Goal: Check status: Check status

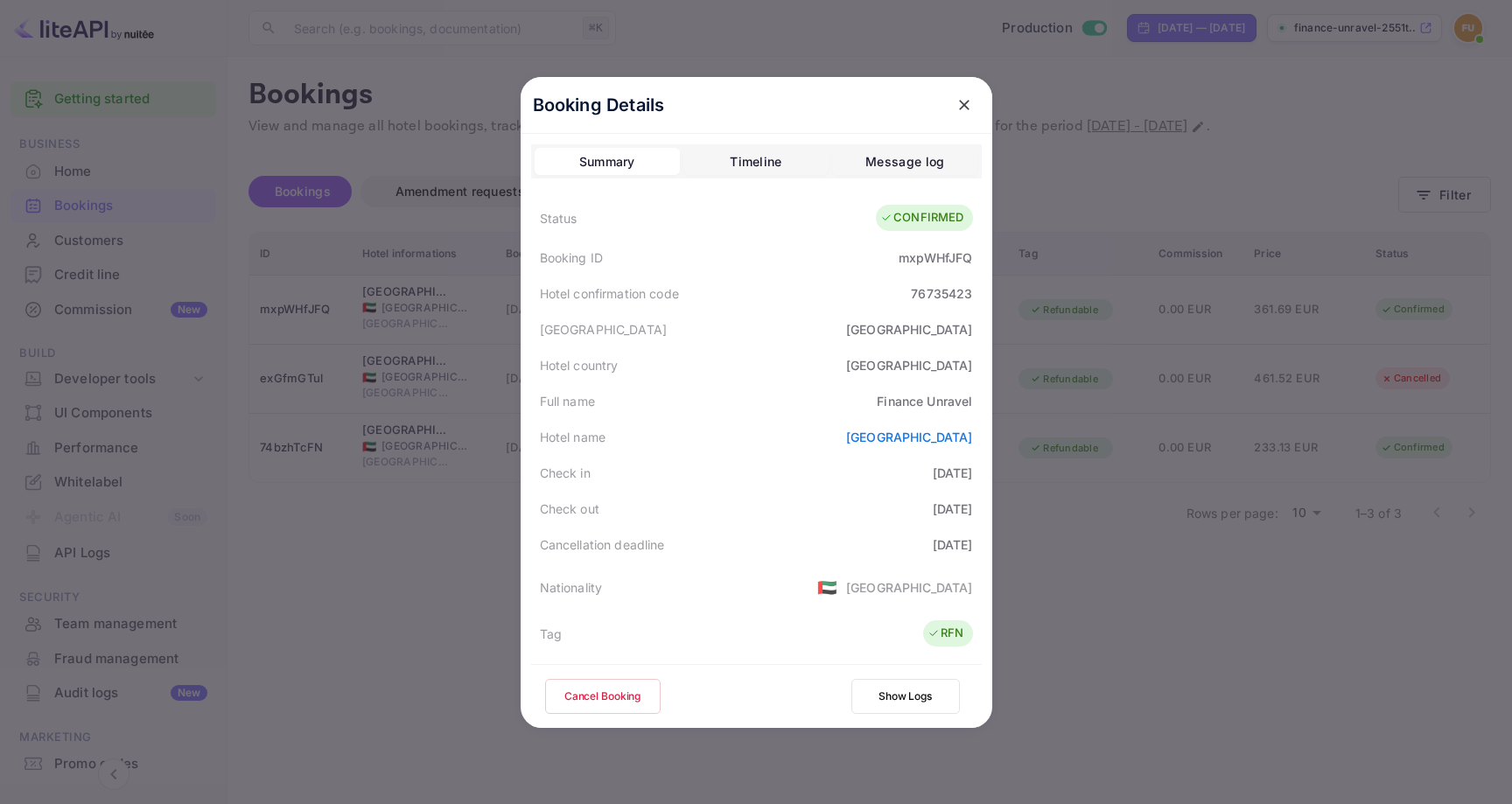
click at [965, 109] on icon "close" at bounding box center [964, 105] width 17 height 17
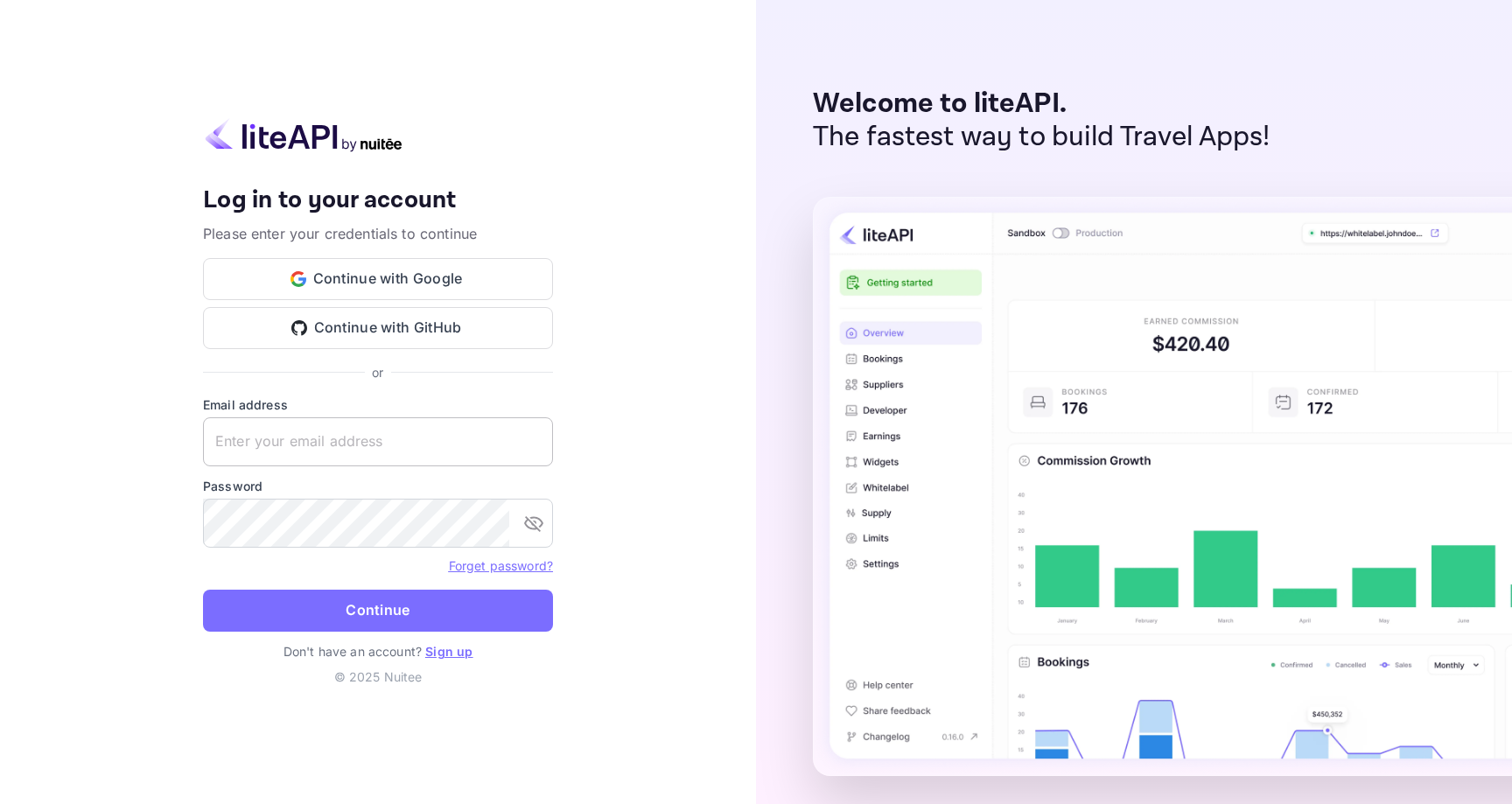
click at [318, 434] on input "text" at bounding box center [378, 442] width 350 height 49
click at [338, 438] on input "text" at bounding box center [378, 442] width 350 height 49
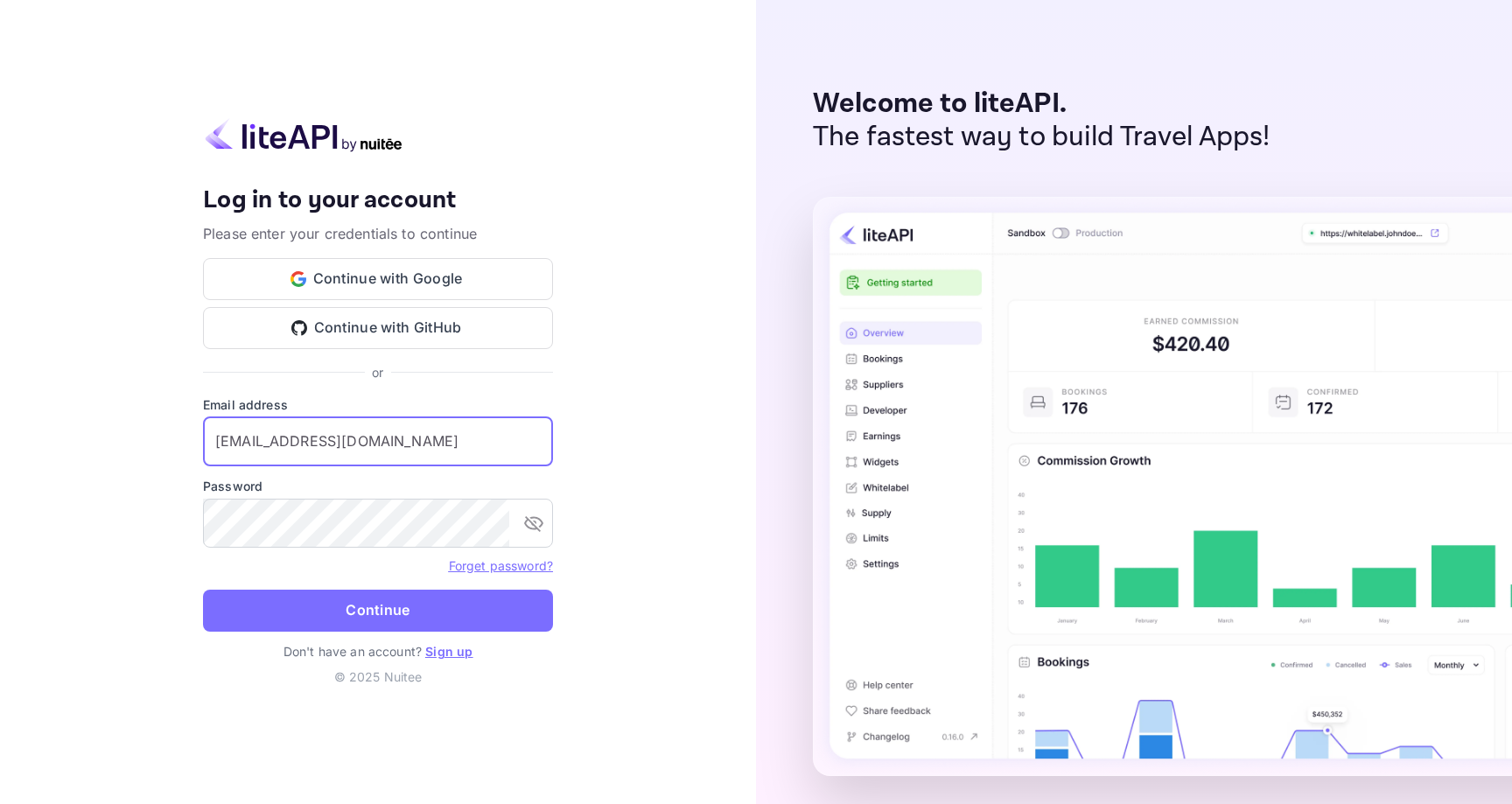
type input "finance@gounravel.com"
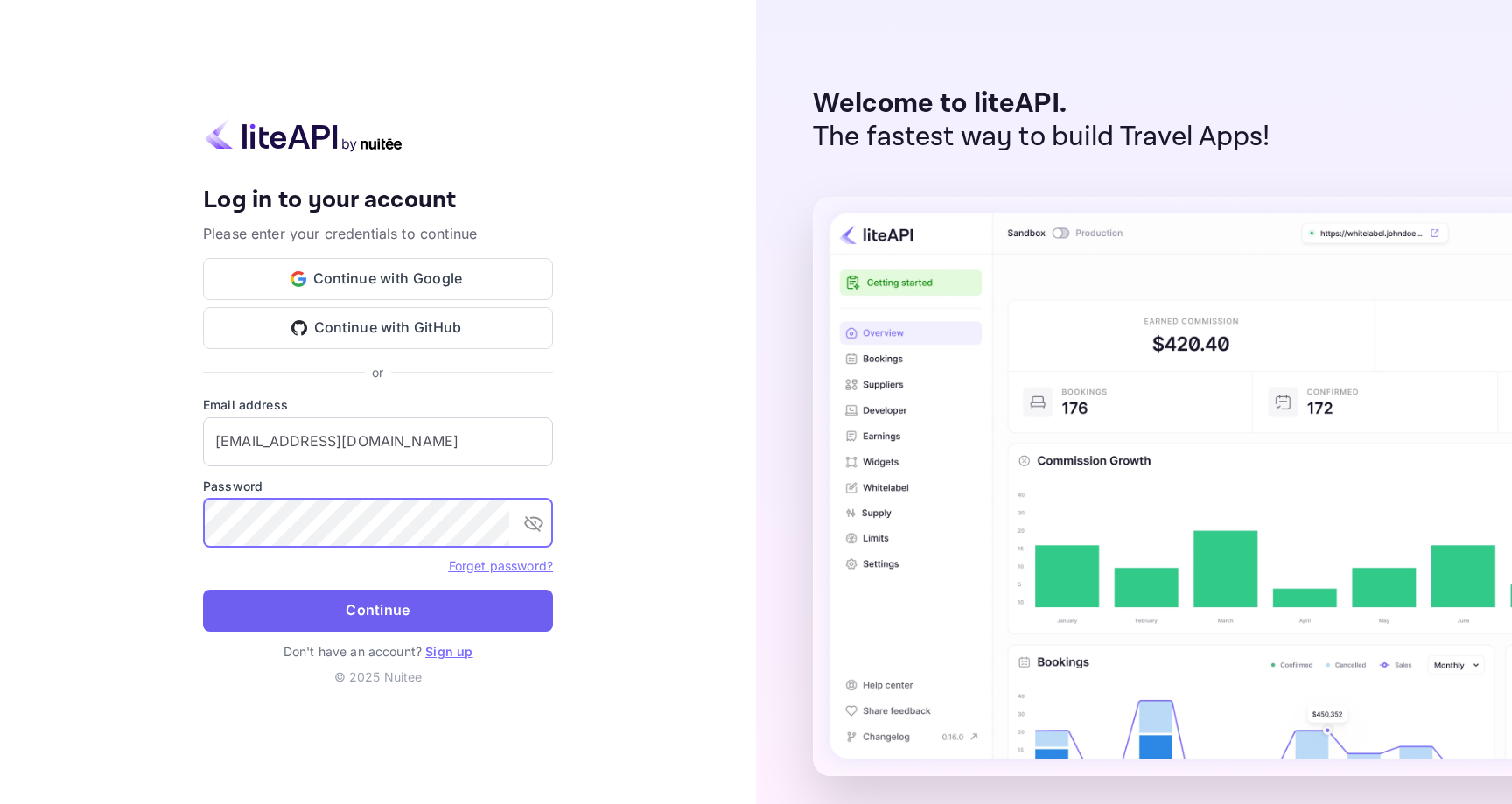
click at [326, 610] on button "Continue" at bounding box center [378, 611] width 350 height 42
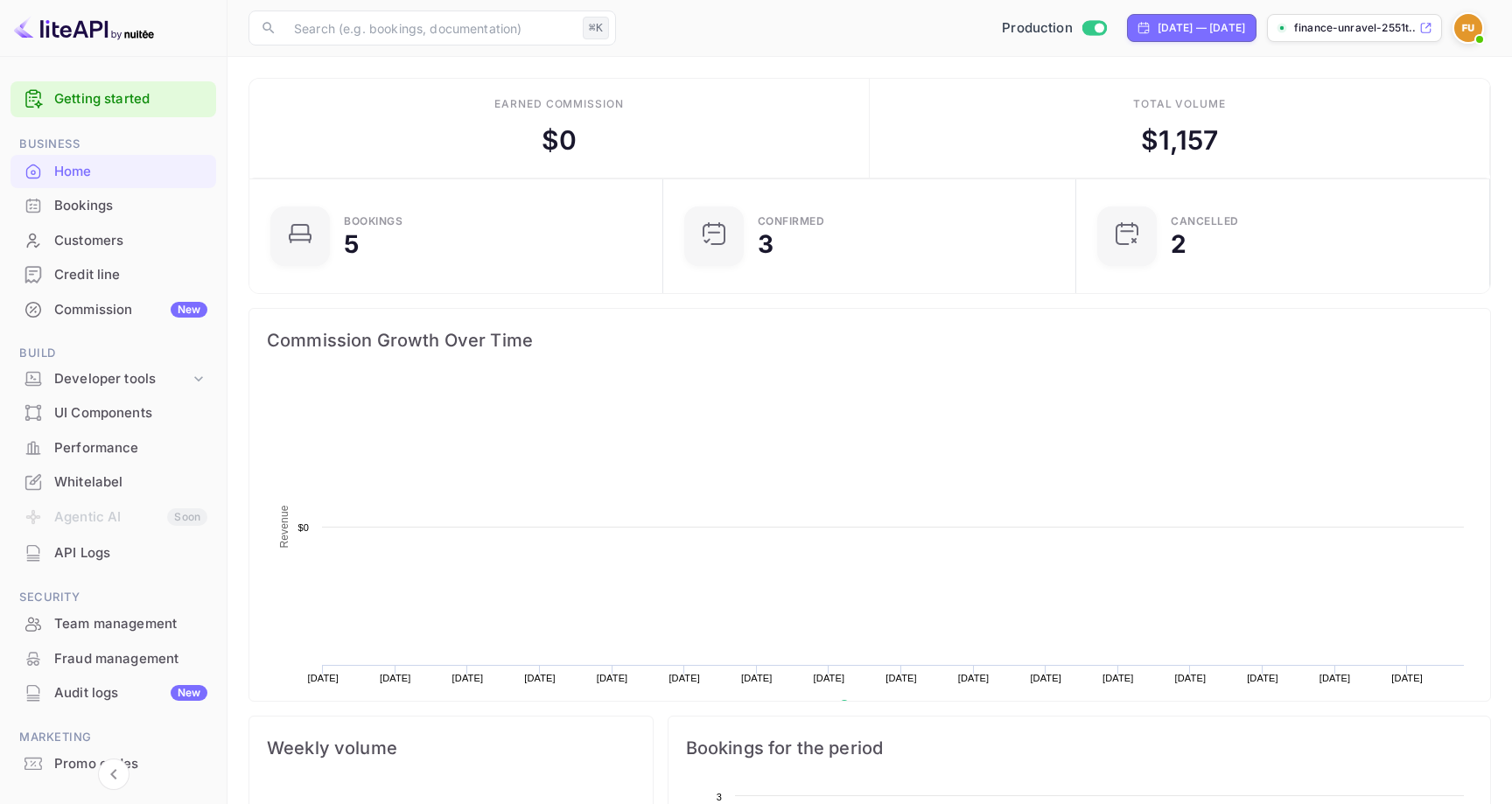
scroll to position [284, 403]
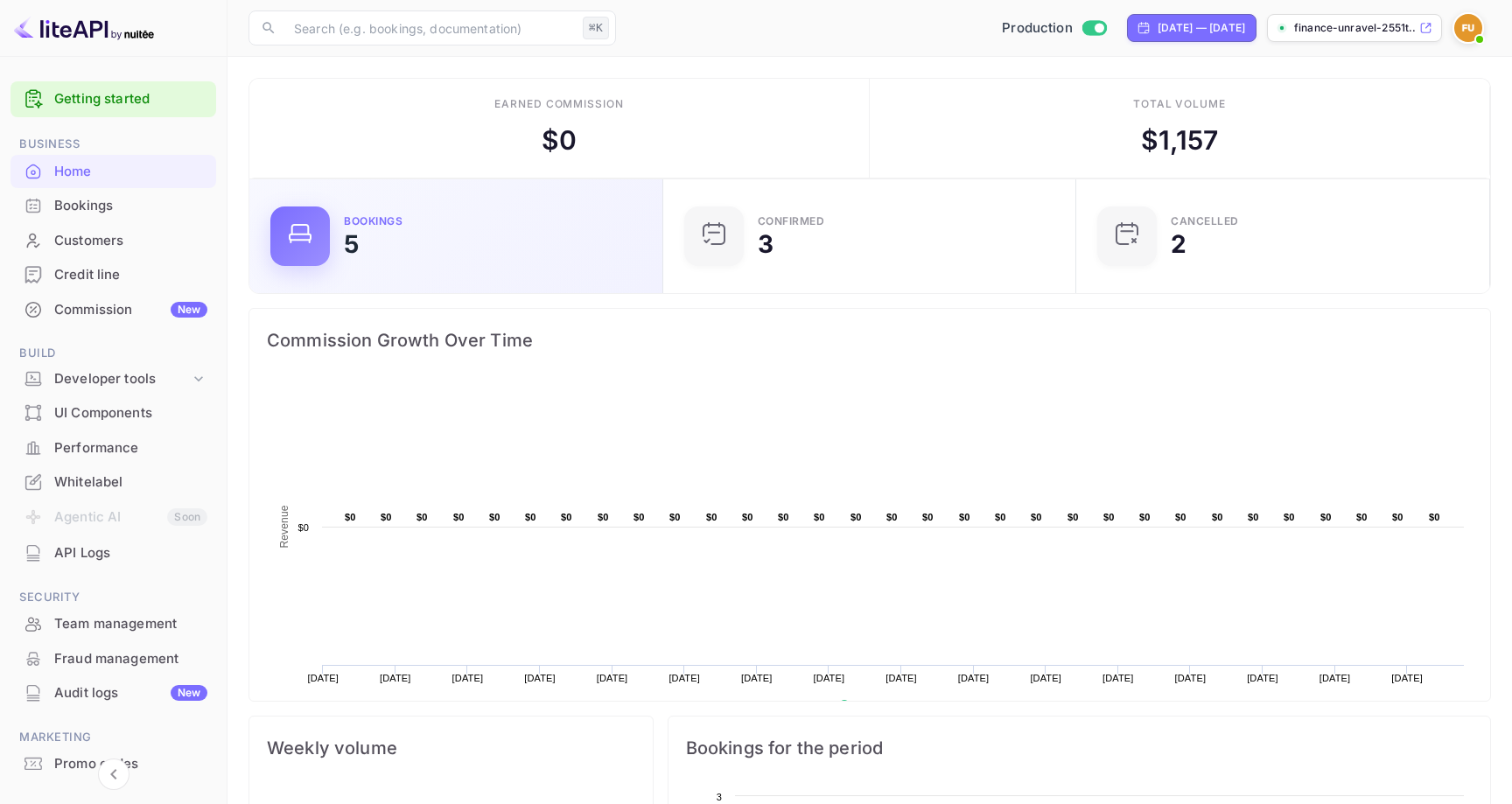
click at [462, 249] on div "Bookings 5" at bounding box center [493, 236] width 298 height 40
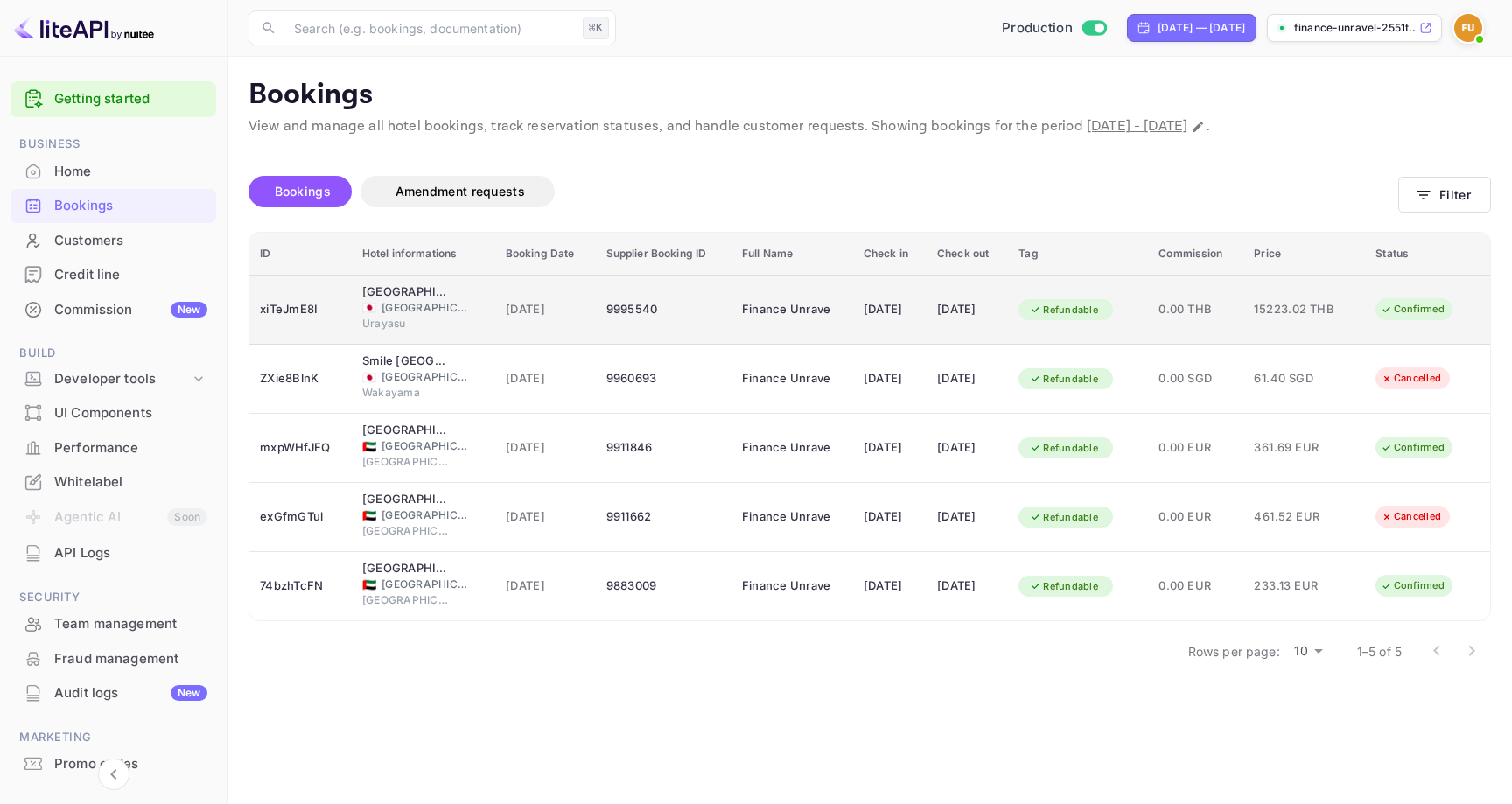
click at [610, 304] on div "9995540" at bounding box center [663, 309] width 115 height 28
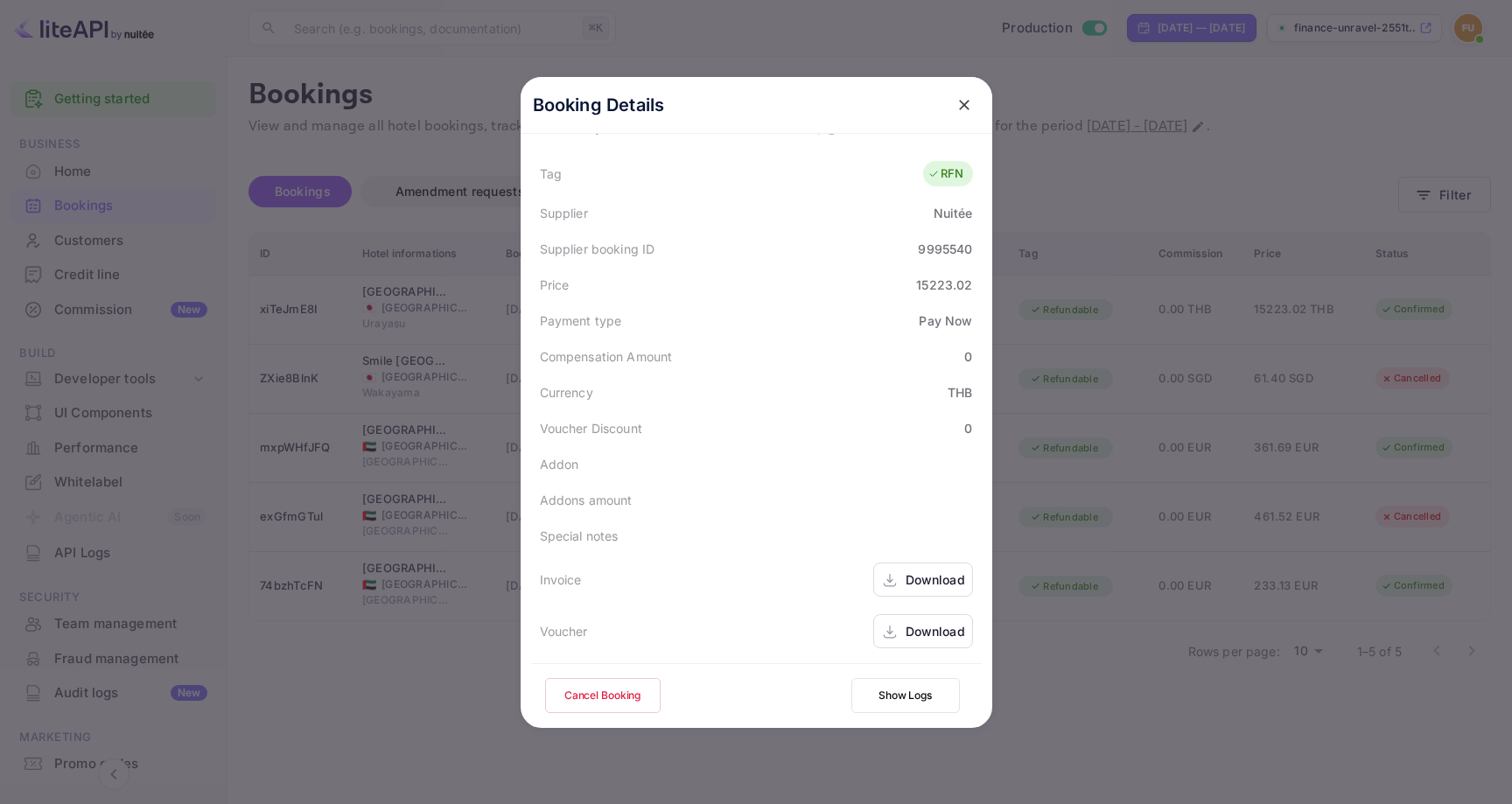
scroll to position [549, 0]
click at [912, 630] on div "Download" at bounding box center [935, 630] width 60 height 18
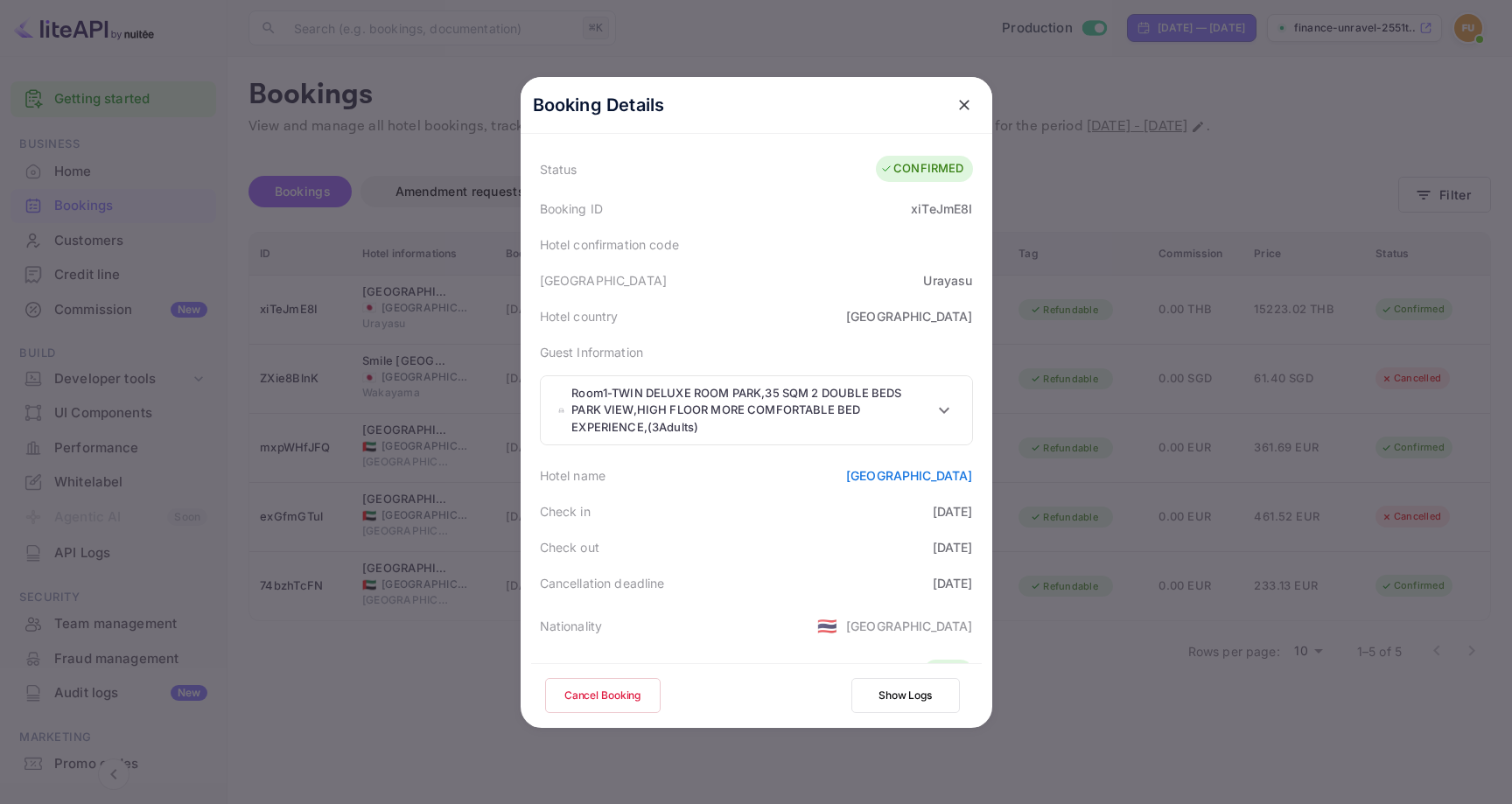
scroll to position [0, 0]
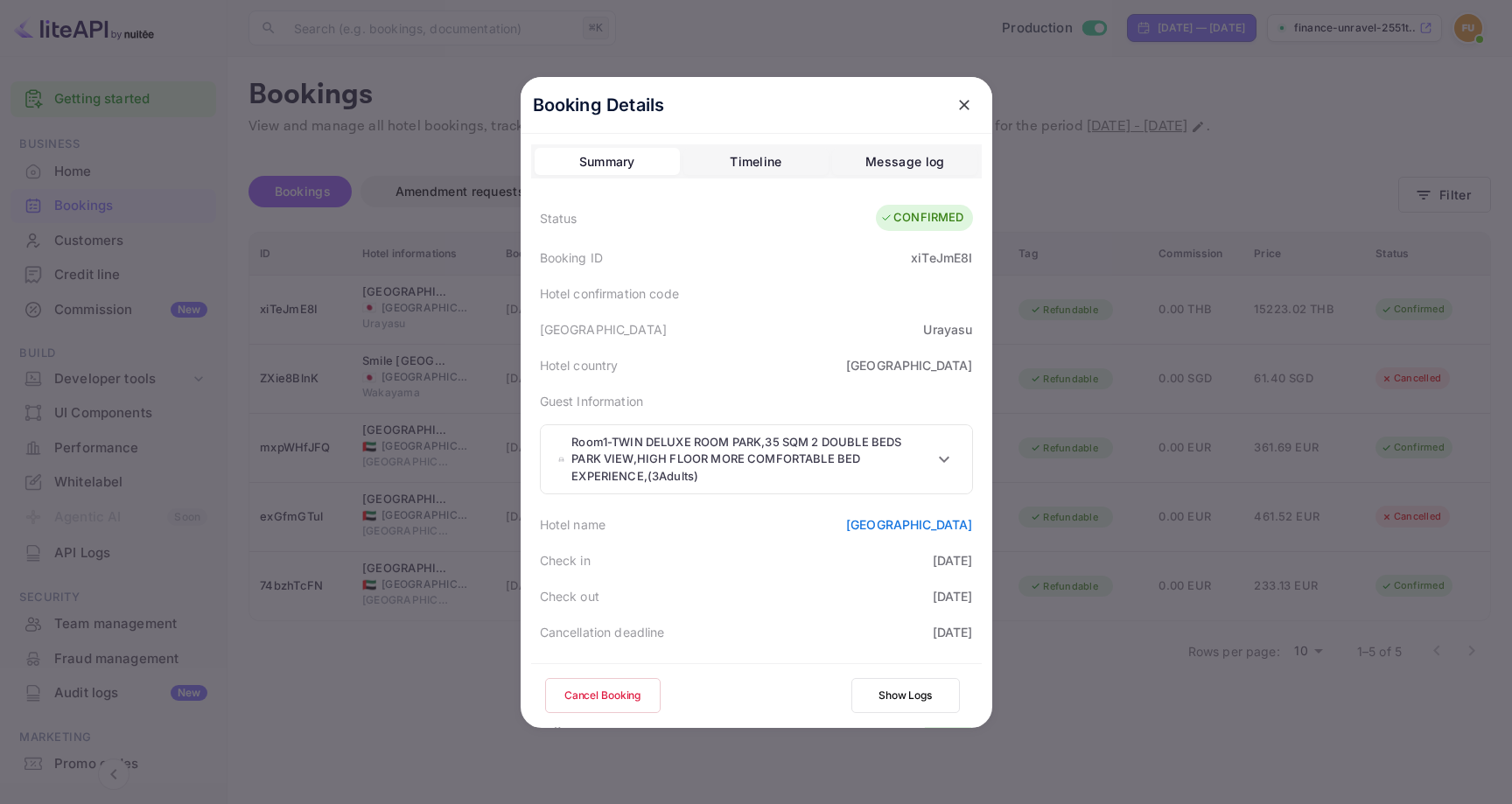
click at [782, 157] on button "Timeline" at bounding box center [756, 161] width 146 height 28
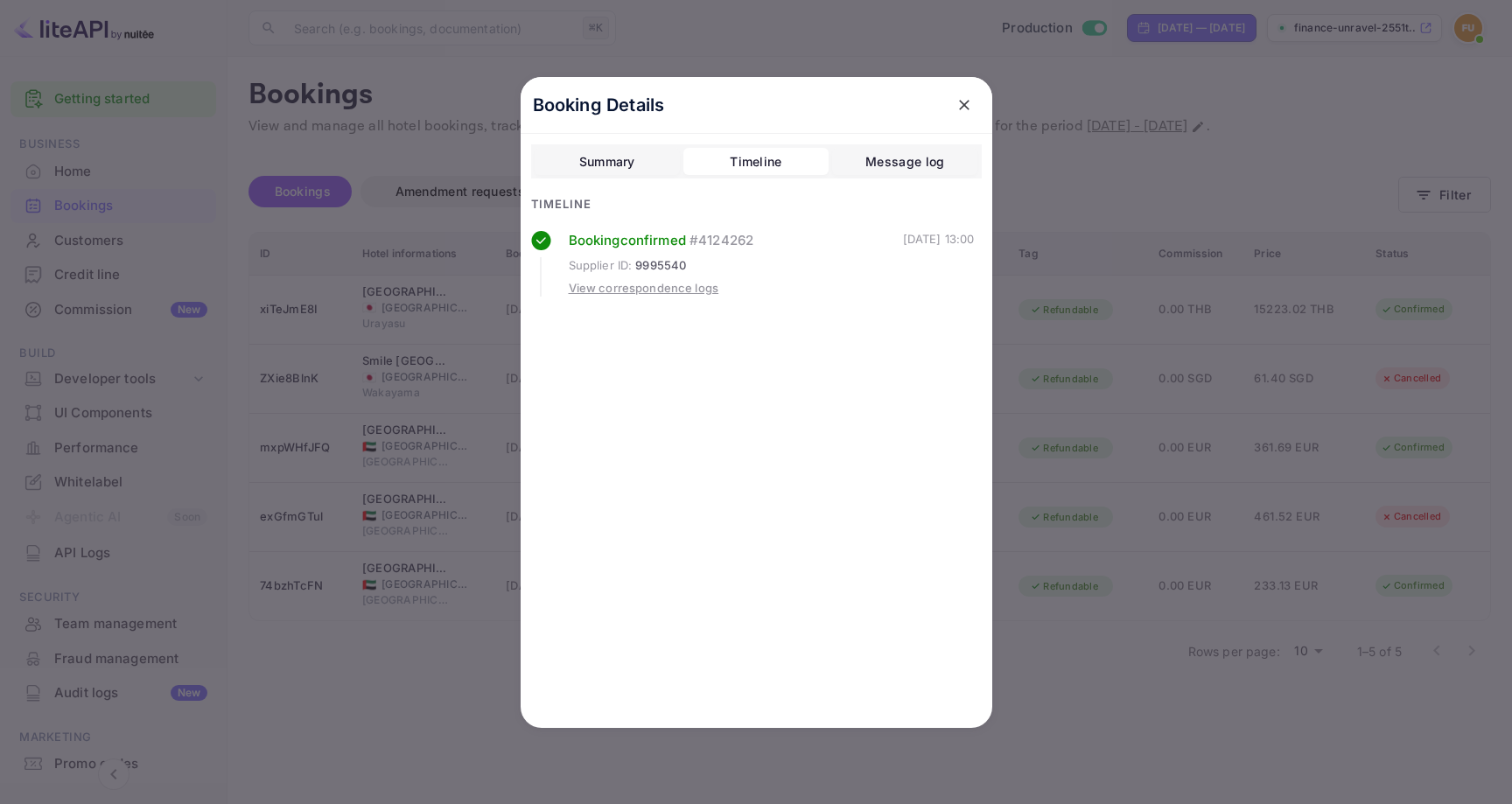
click at [969, 101] on icon "close" at bounding box center [964, 105] width 17 height 17
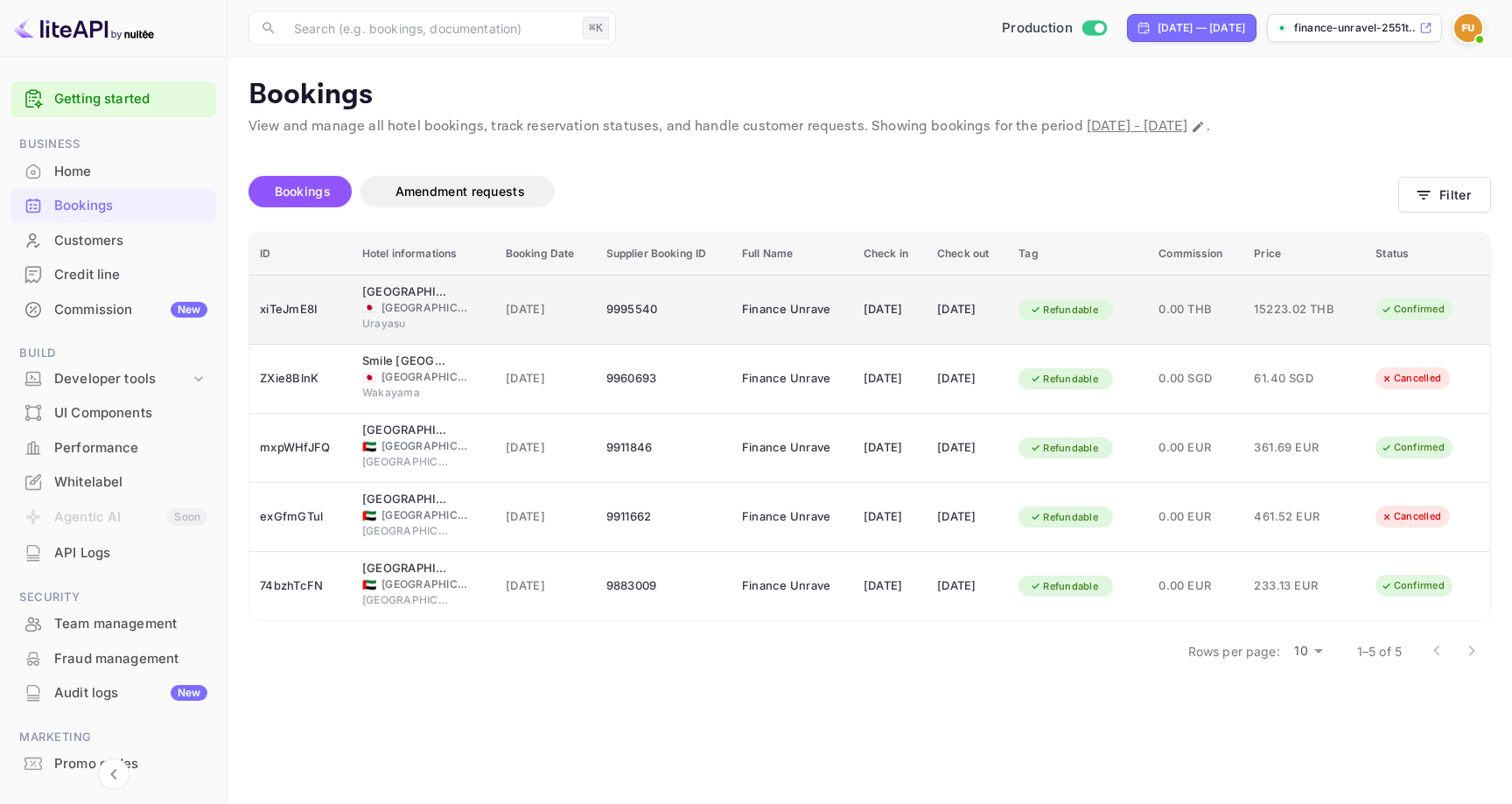
click at [672, 302] on div "9995540" at bounding box center [663, 309] width 115 height 28
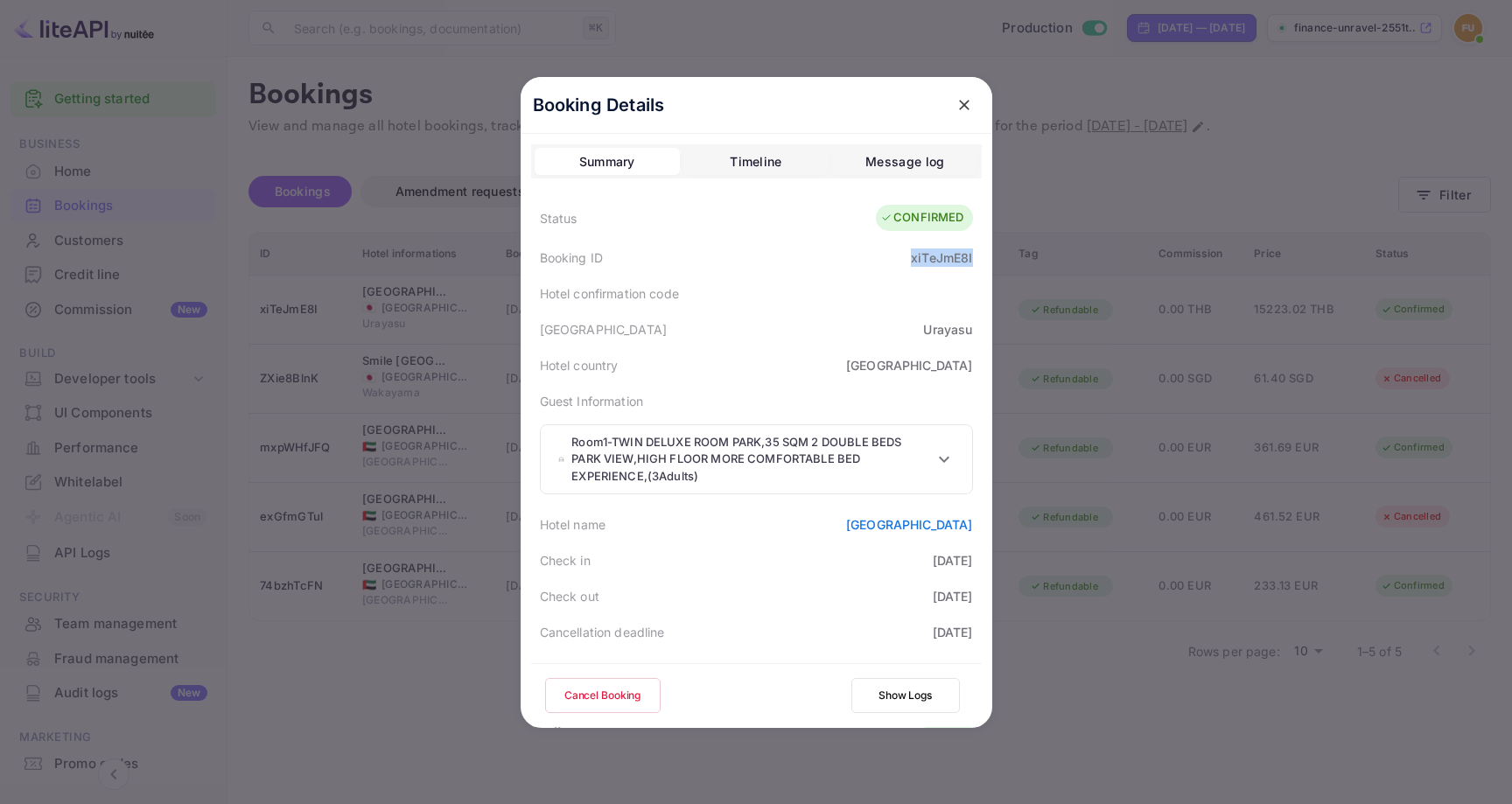
drag, startPoint x: 911, startPoint y: 262, endPoint x: 982, endPoint y: 262, distance: 71.0
click at [982, 262] on div "Booking Details Summary Timeline Message log Status CONFIRMED Booking ID xiTeJm…" at bounding box center [756, 402] width 472 height 651
copy div "xiTeJmE8I"
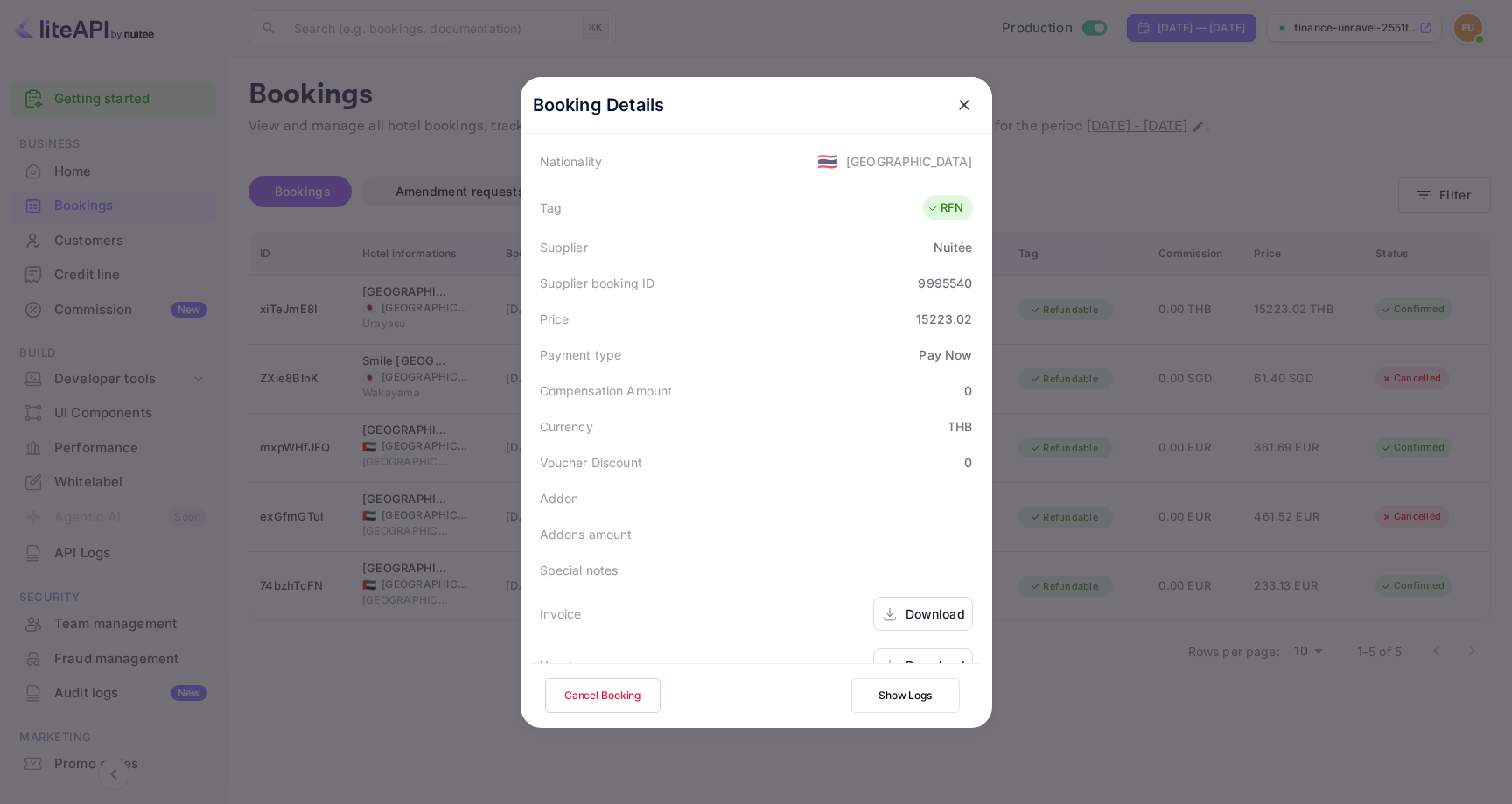
scroll to position [516, 0]
click at [942, 277] on div "9995540" at bounding box center [945, 281] width 54 height 18
copy div "9995540"
click at [958, 96] on icon "close" at bounding box center [964, 105] width 17 height 17
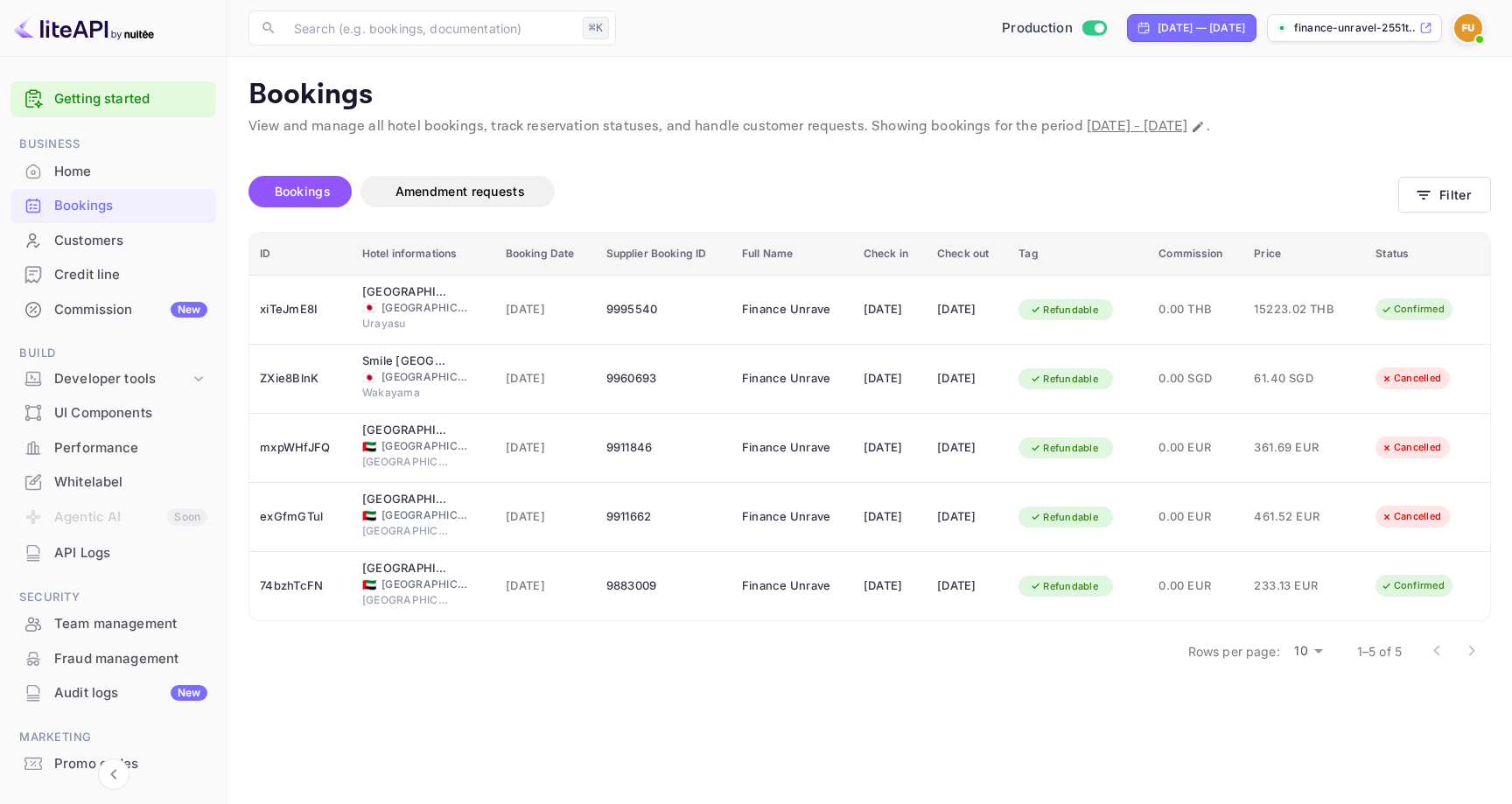
click at [99, 174] on div "Home" at bounding box center [130, 172] width 153 height 20
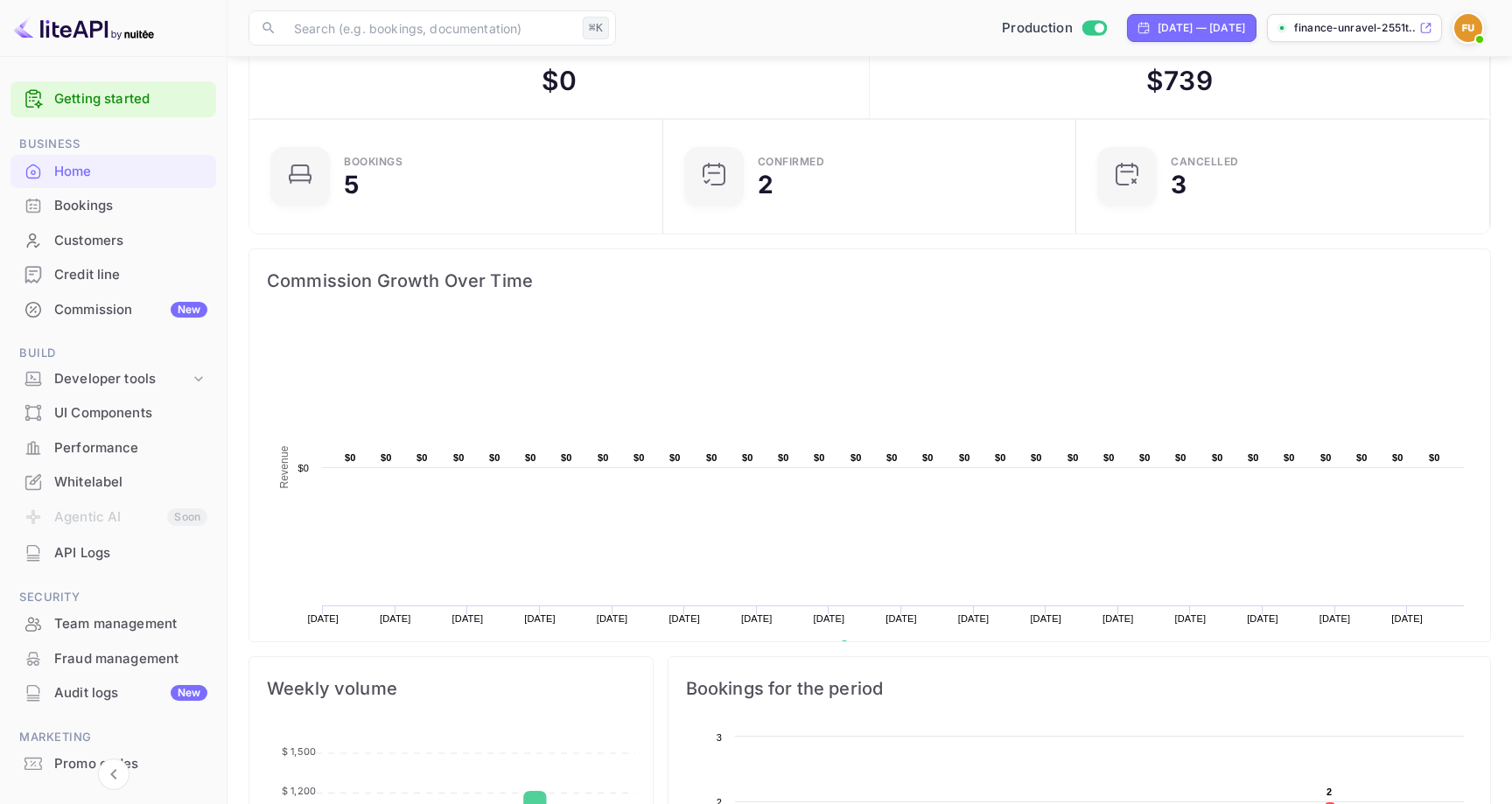
scroll to position [59, 0]
click at [89, 199] on div "Bookings" at bounding box center [130, 205] width 153 height 20
